Goal: Find specific page/section: Find specific page/section

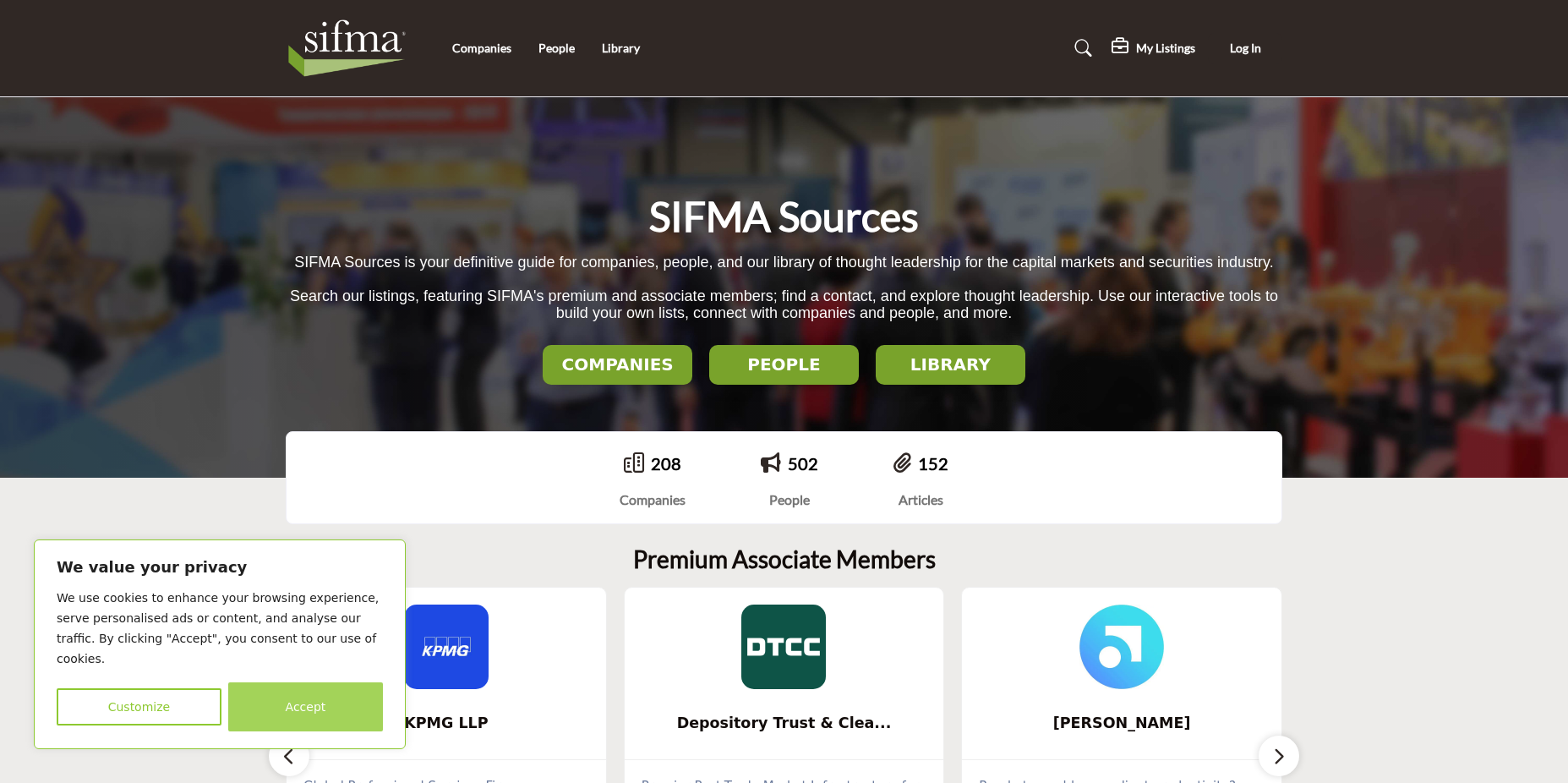
click at [297, 710] on button "Accept" at bounding box center [306, 706] width 155 height 49
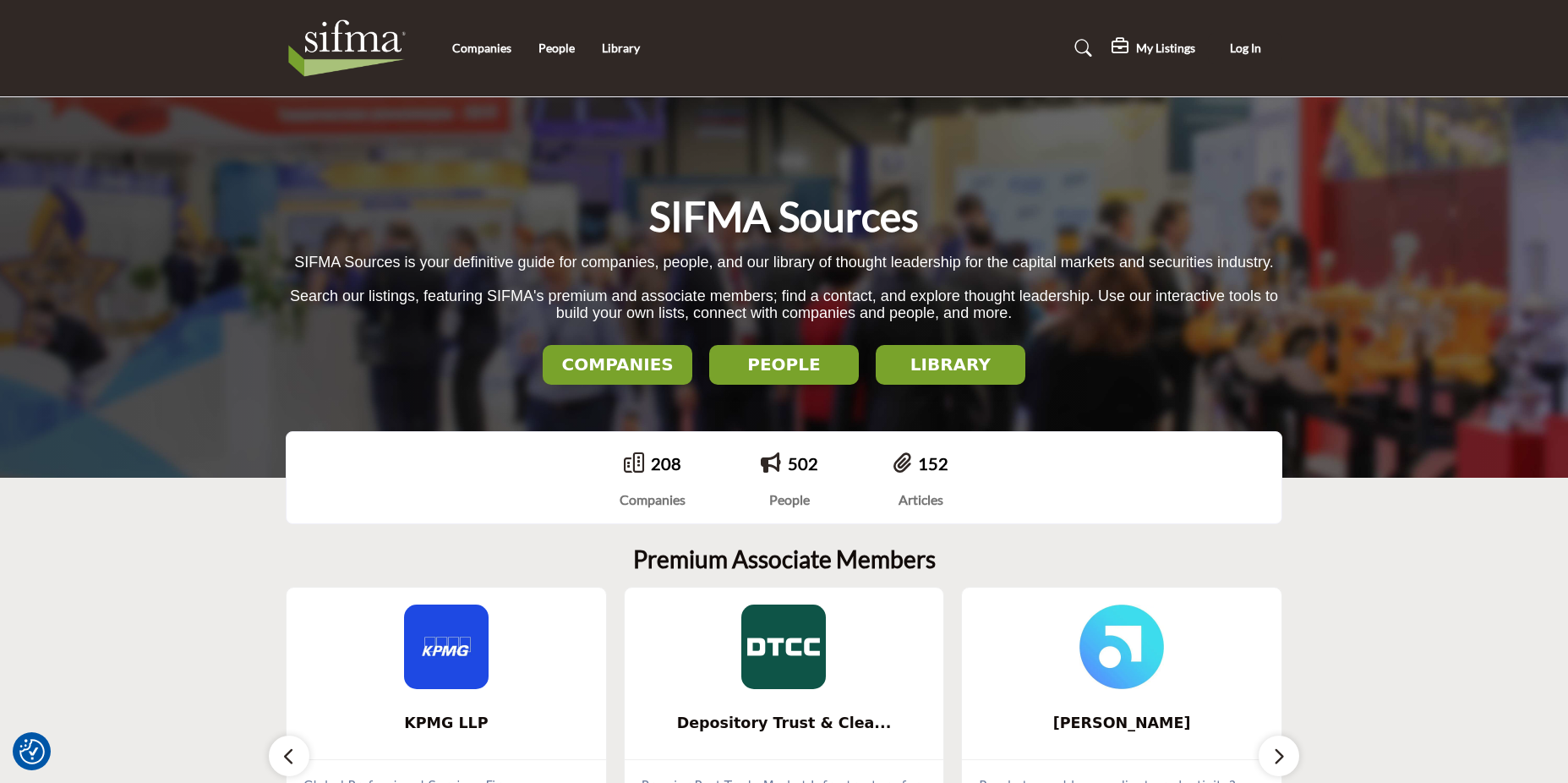
click at [963, 365] on h2 "LIBRARY" at bounding box center [950, 364] width 139 height 21
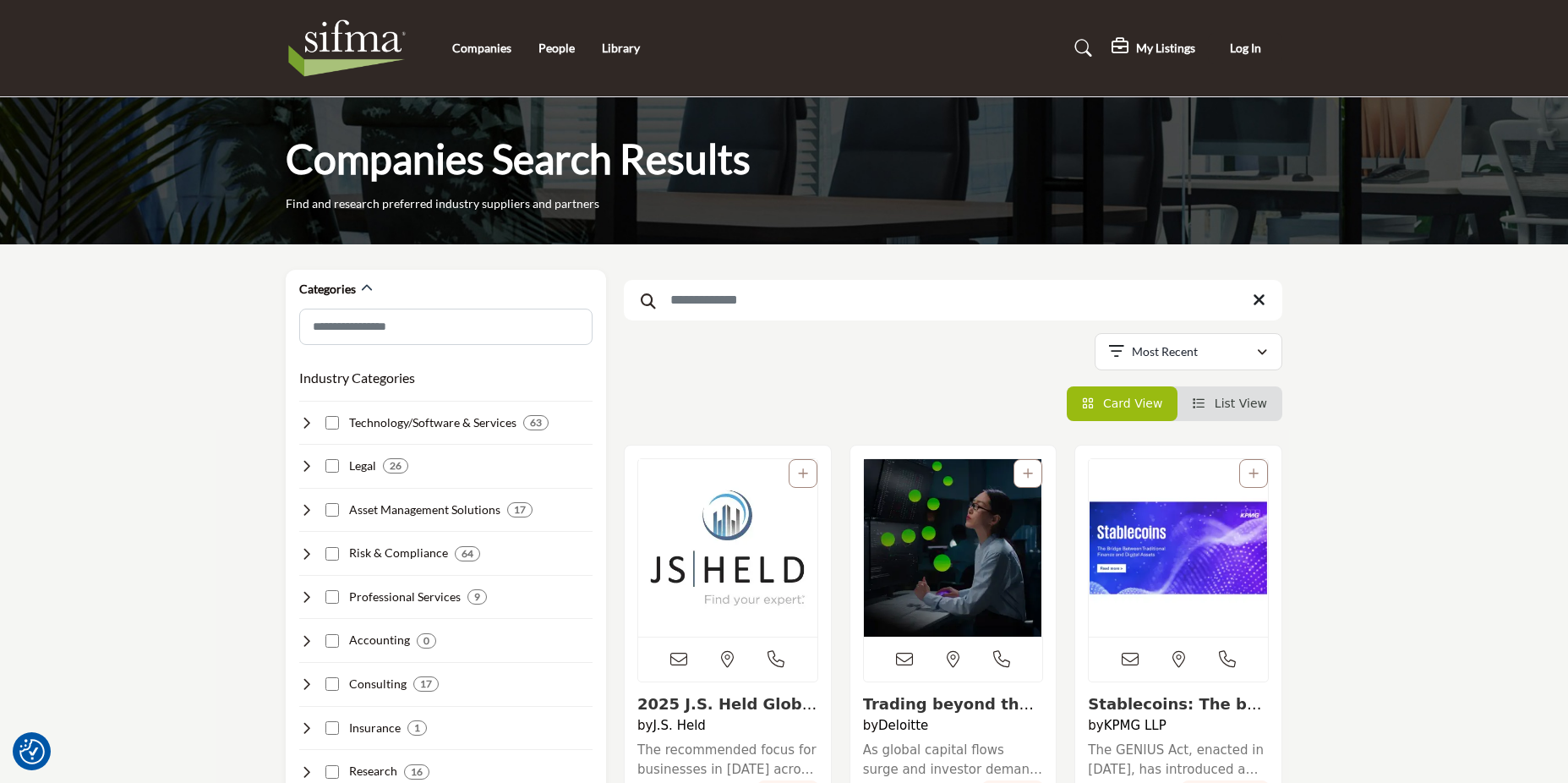
drag, startPoint x: 153, startPoint y: 573, endPoint x: 147, endPoint y: 544, distance: 29.6
drag, startPoint x: 212, startPoint y: 415, endPoint x: 137, endPoint y: 290, distance: 145.8
